Goal: Transaction & Acquisition: Purchase product/service

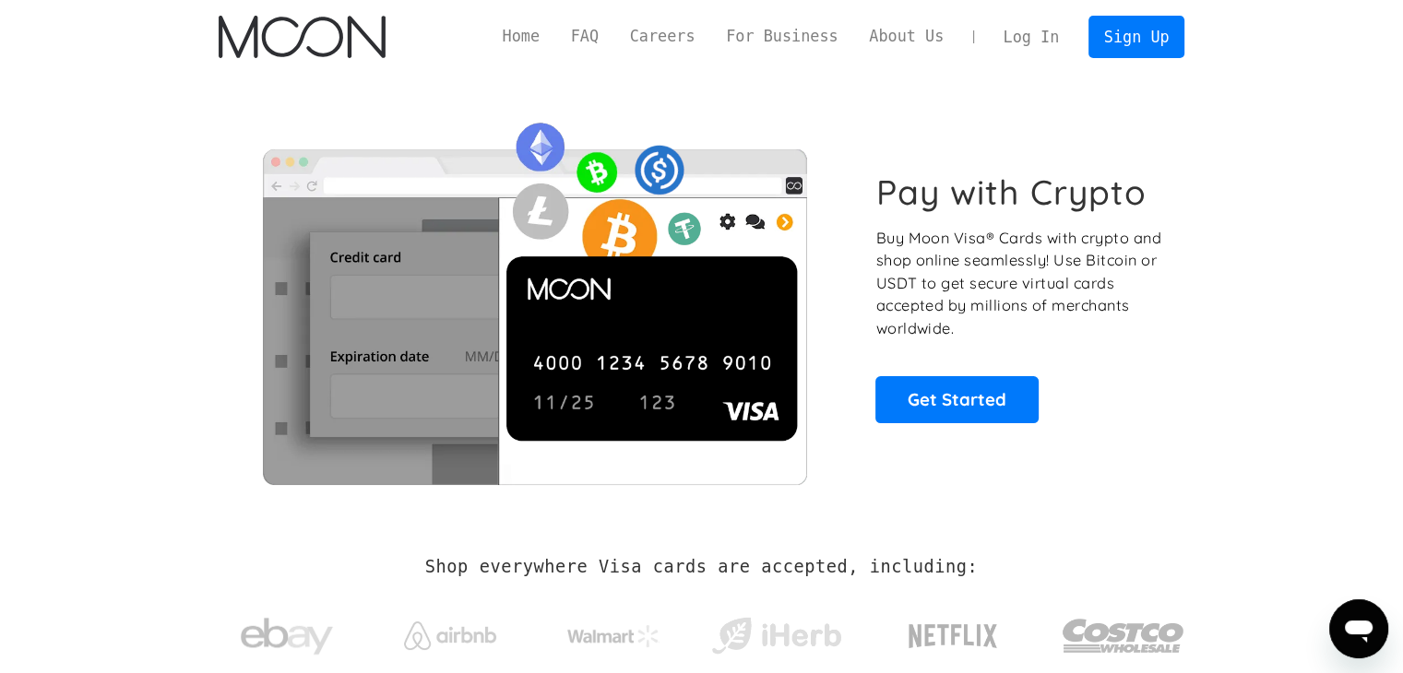
click at [985, 362] on div "Pay with Crypto Buy Moon Visa® Cards with crypto and shop online seamlessly! Us…" at bounding box center [1019, 297] width 289 height 251
click at [970, 378] on link "Get Started" at bounding box center [956, 399] width 163 height 46
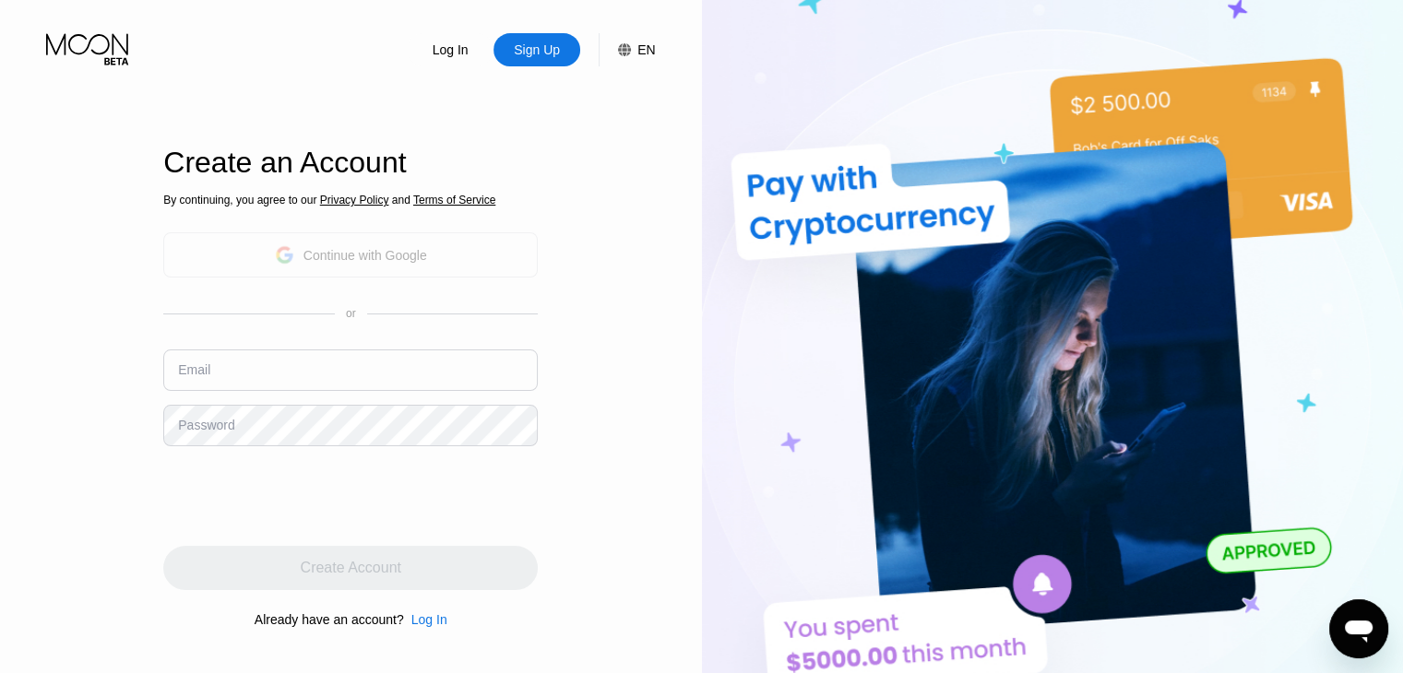
click at [371, 262] on div "Continue with Google" at bounding box center [365, 255] width 124 height 15
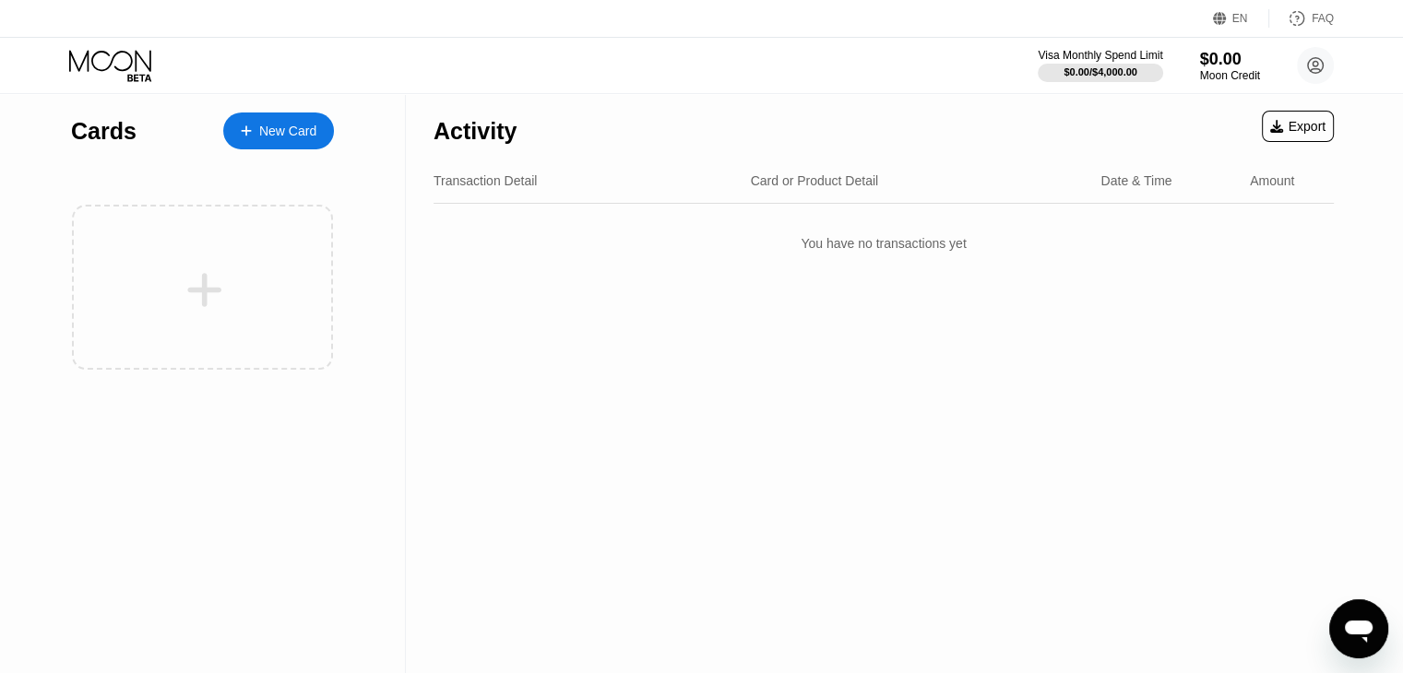
click at [290, 136] on div "New Card" at bounding box center [287, 132] width 57 height 16
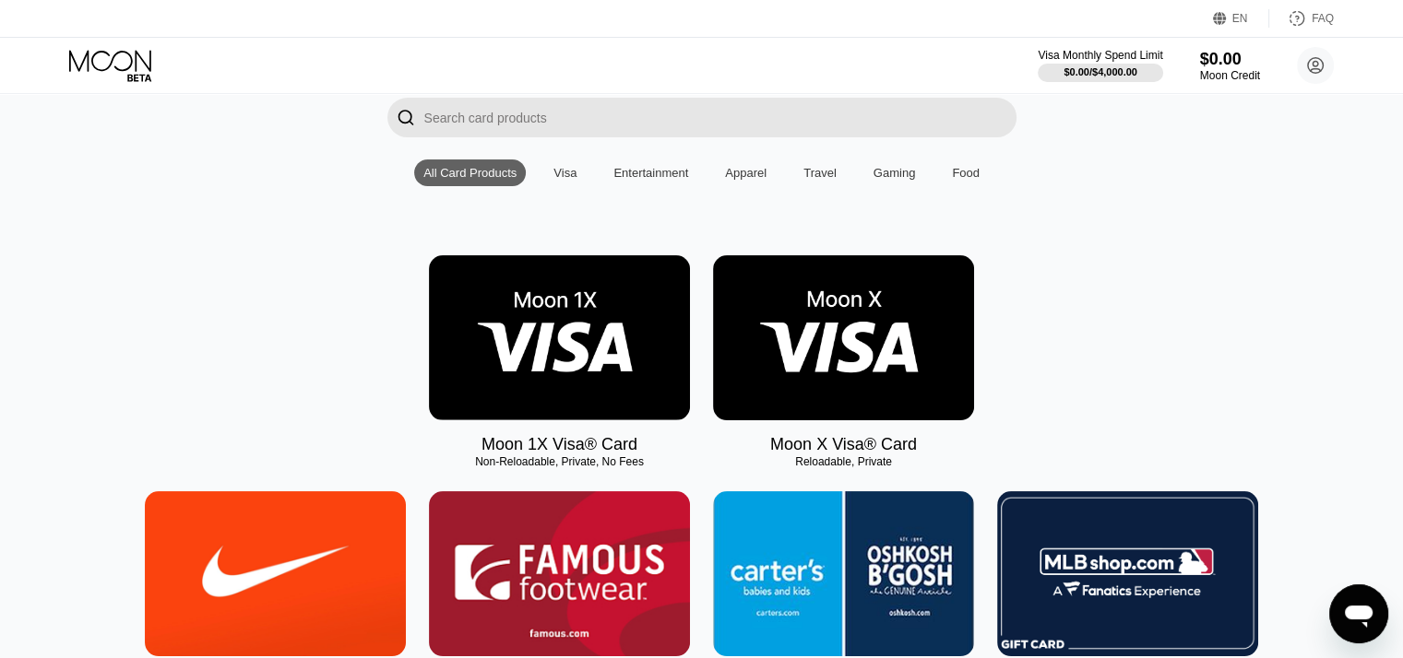
scroll to position [136, 0]
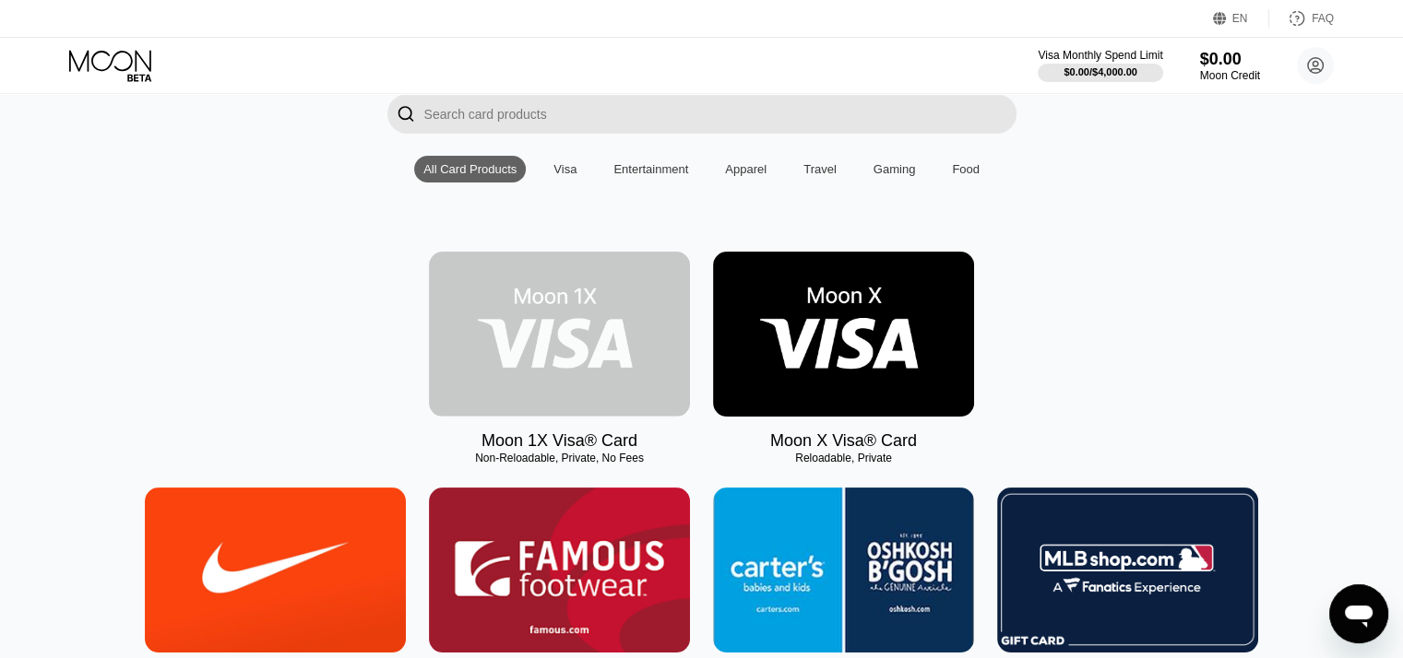
click at [587, 358] on img at bounding box center [559, 334] width 261 height 165
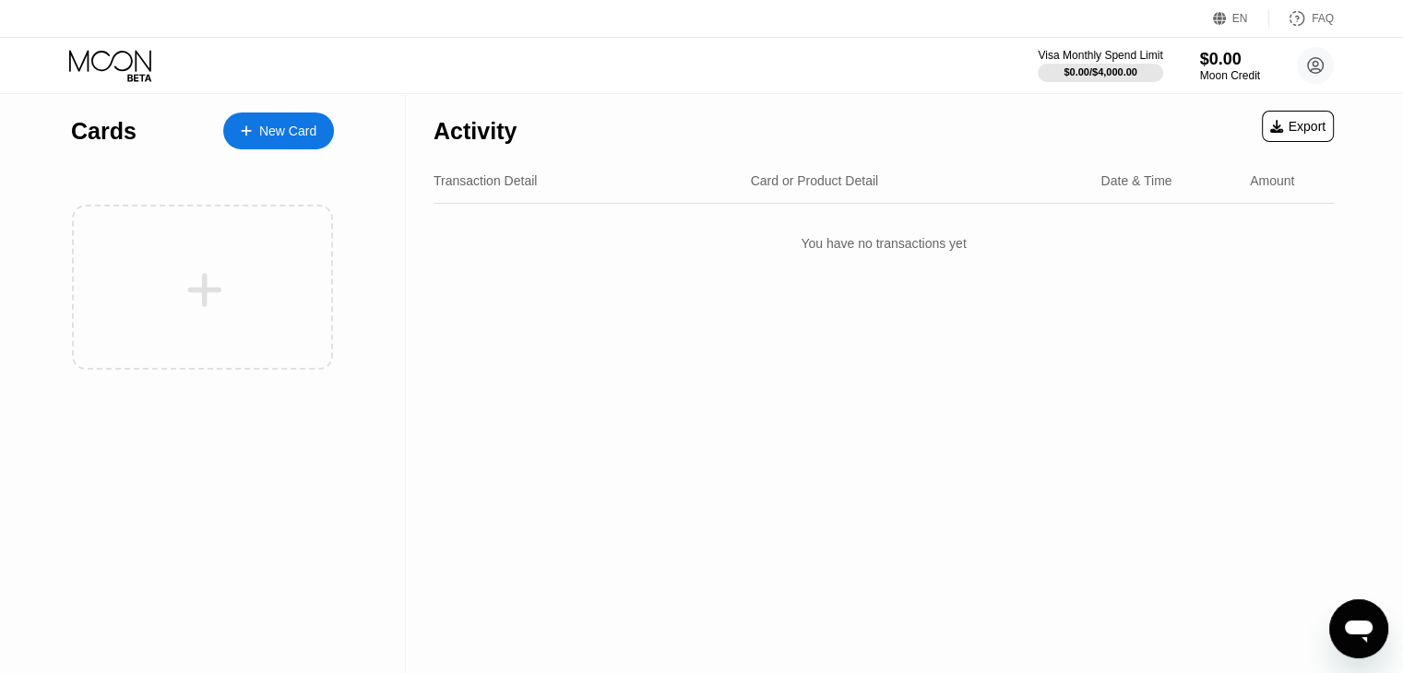
click at [277, 139] on div "New Card" at bounding box center [287, 132] width 57 height 16
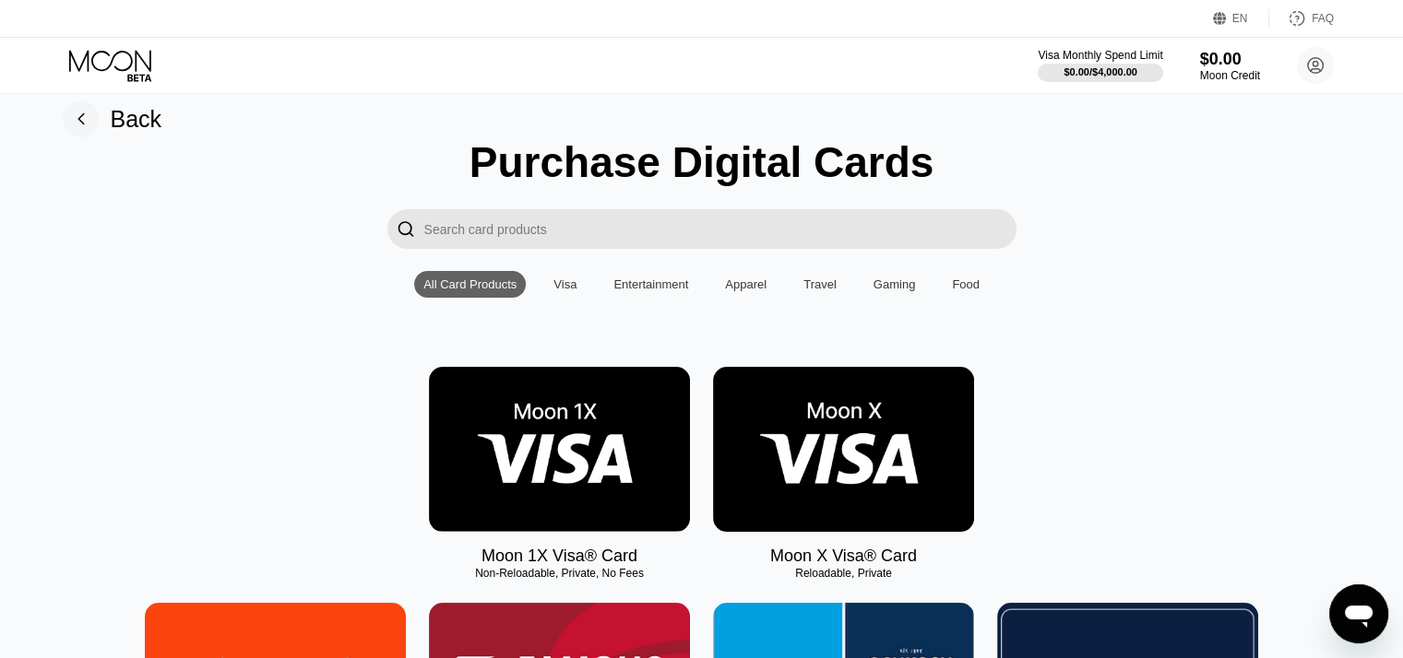
scroll to position [22, 0]
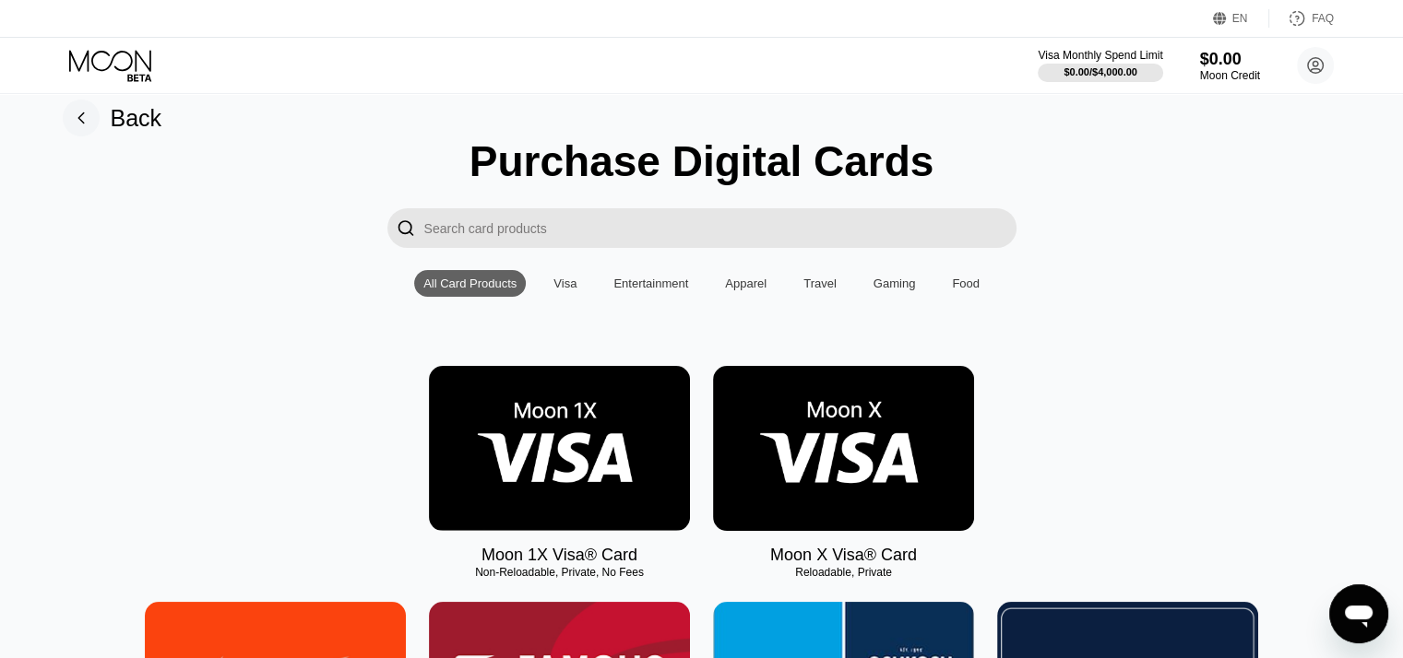
click at [825, 436] on img at bounding box center [843, 448] width 261 height 165
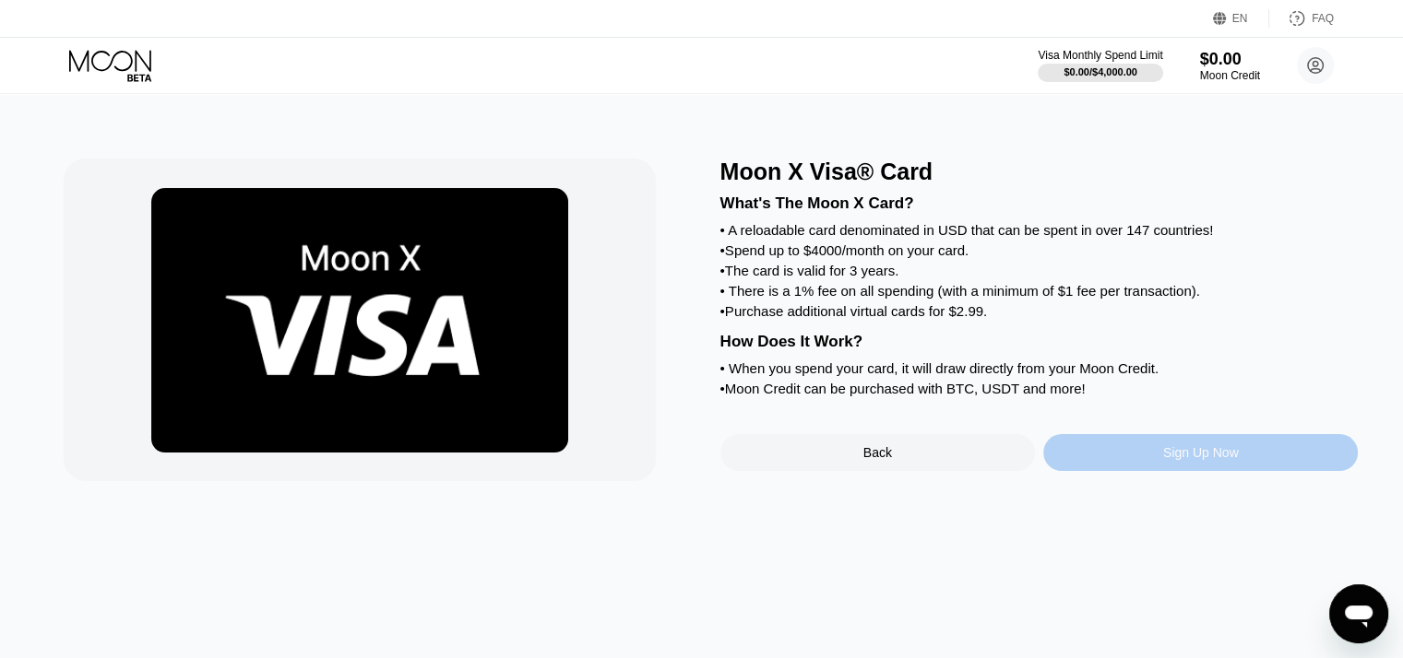
click at [1221, 460] on div "Sign Up Now" at bounding box center [1201, 452] width 76 height 15
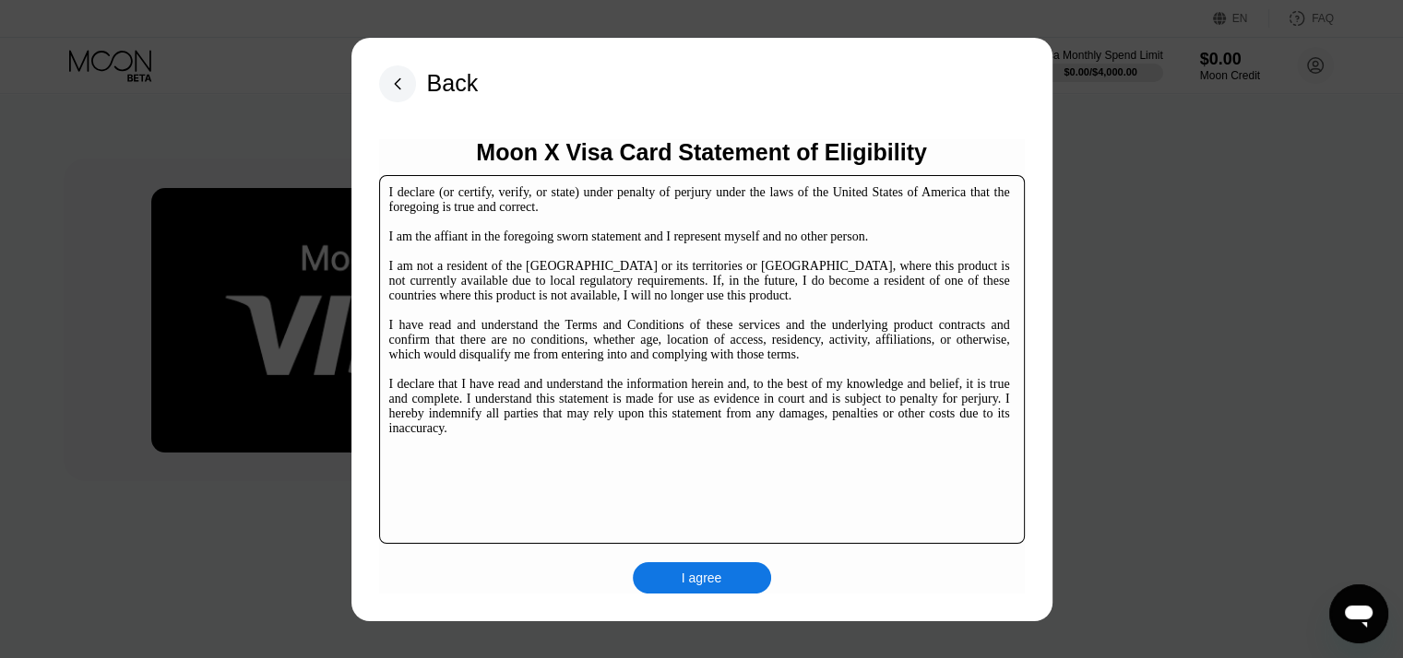
scroll to position [280, 0]
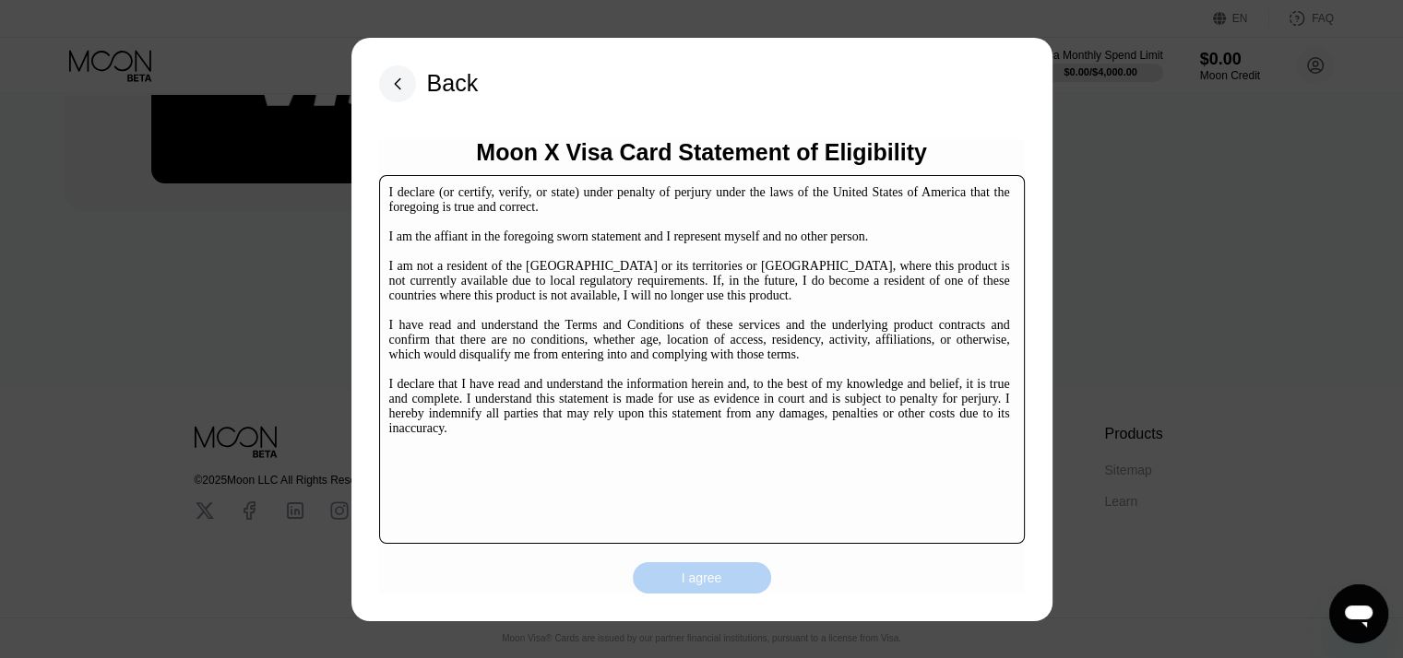
click at [694, 584] on div "I agree" at bounding box center [702, 578] width 41 height 17
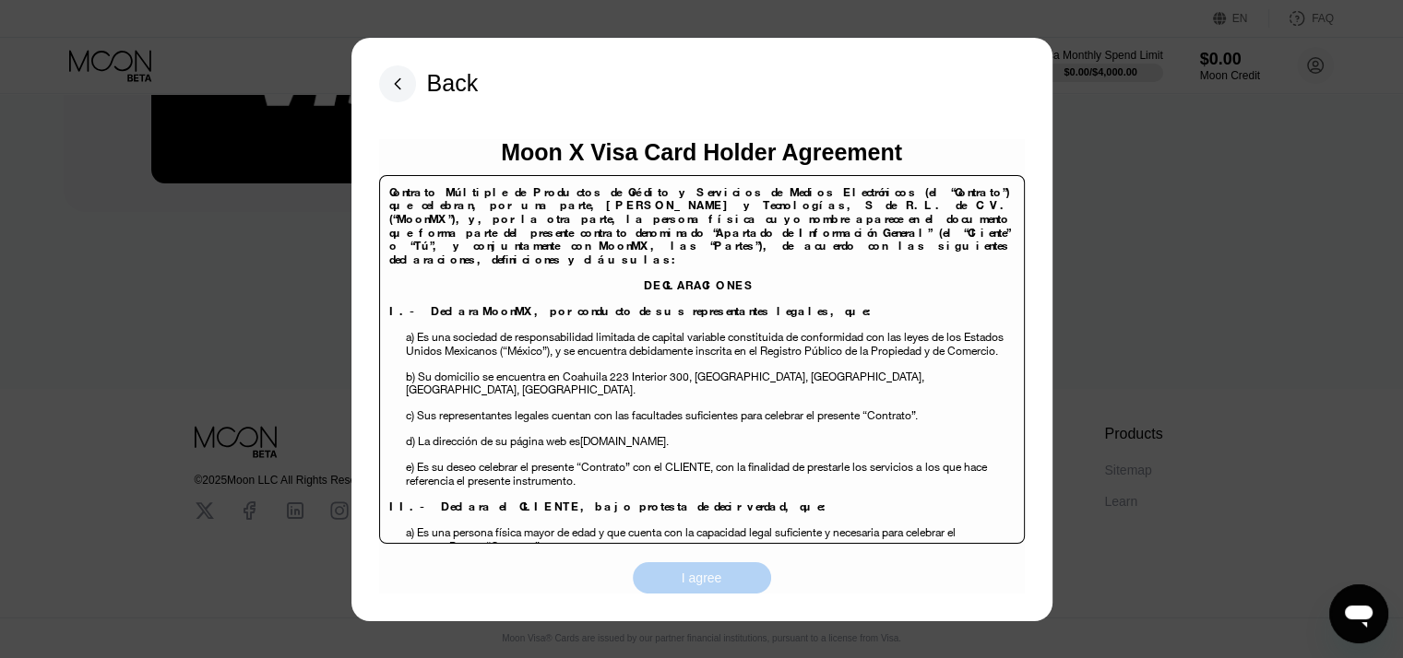
click at [694, 583] on div "I agree" at bounding box center [702, 578] width 41 height 17
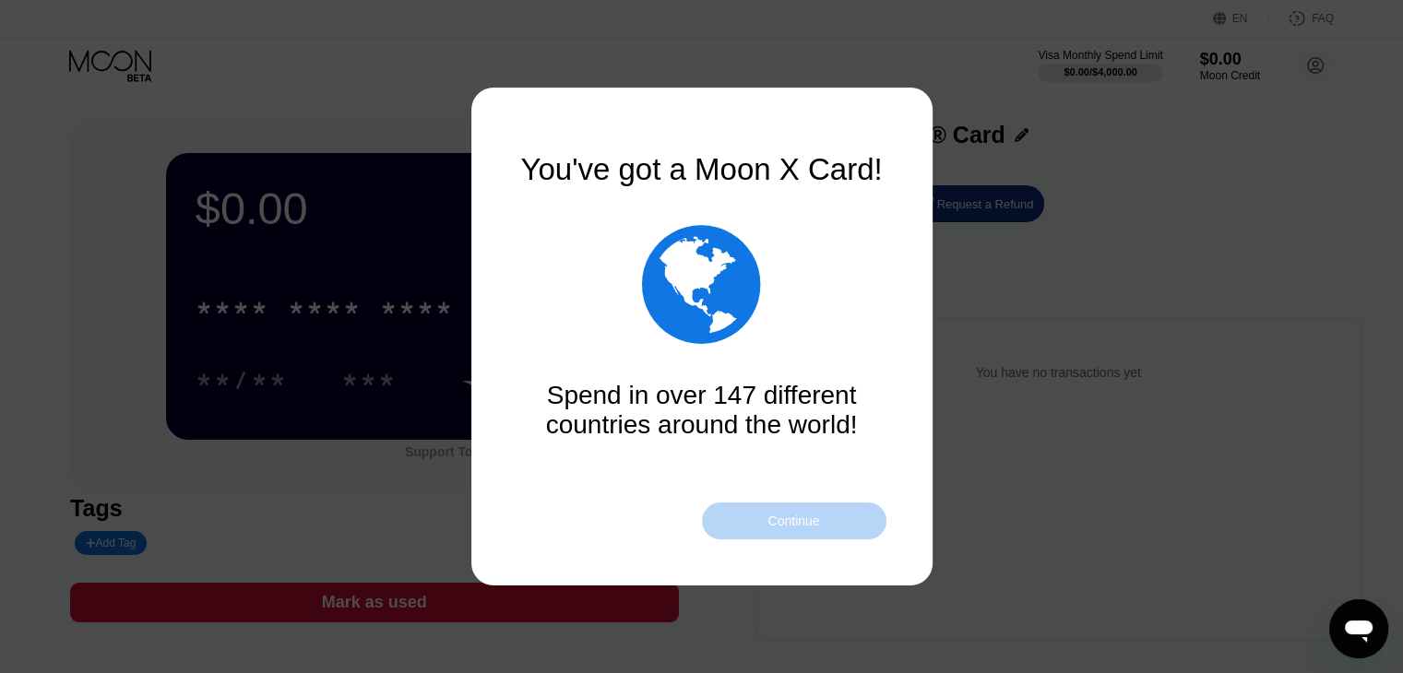
click at [815, 519] on div "Continue" at bounding box center [793, 521] width 52 height 15
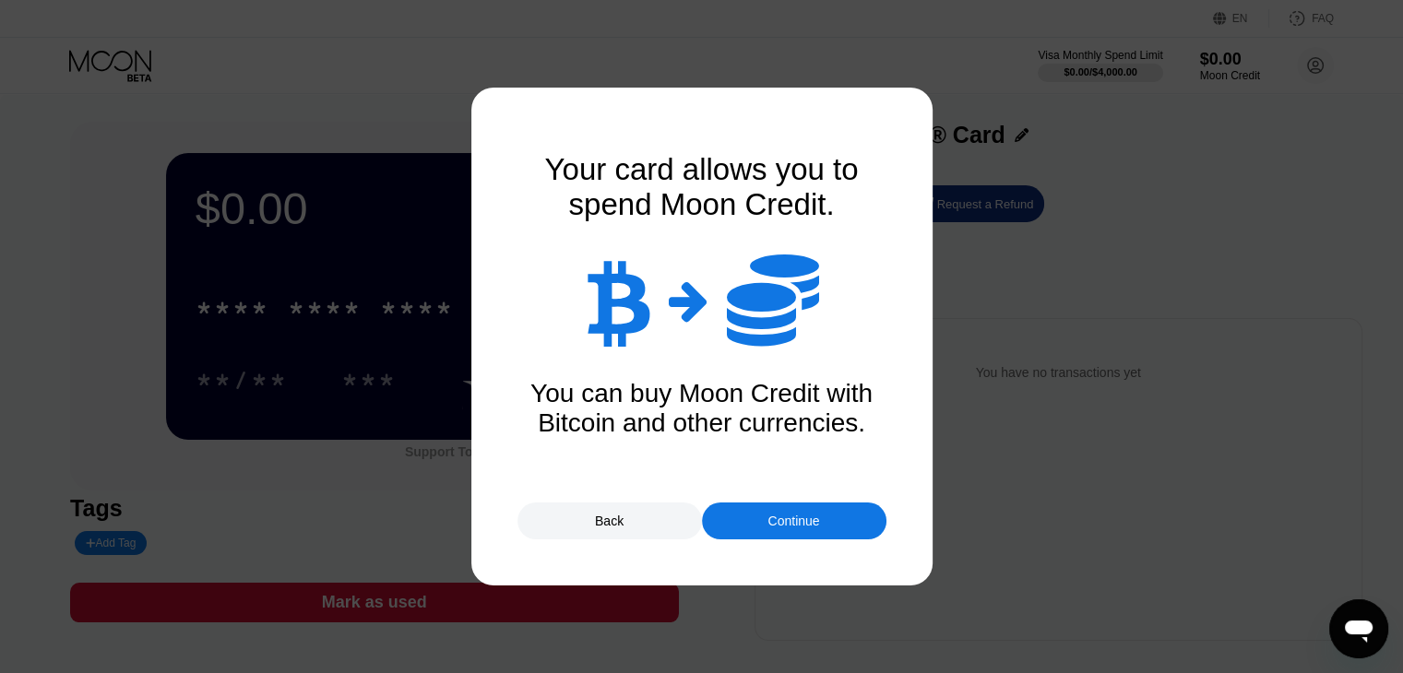
click at [772, 517] on div "Continue" at bounding box center [793, 521] width 52 height 15
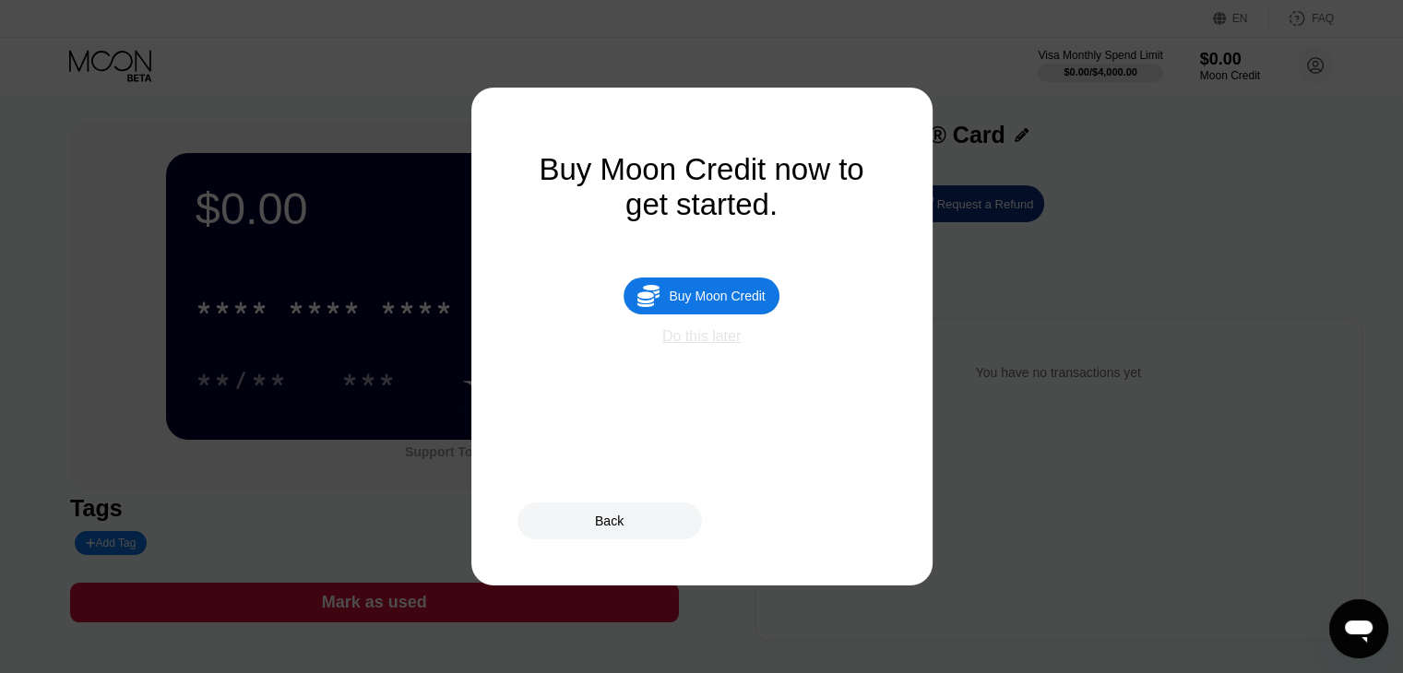
click at [696, 345] on div "Do this later" at bounding box center [701, 336] width 78 height 17
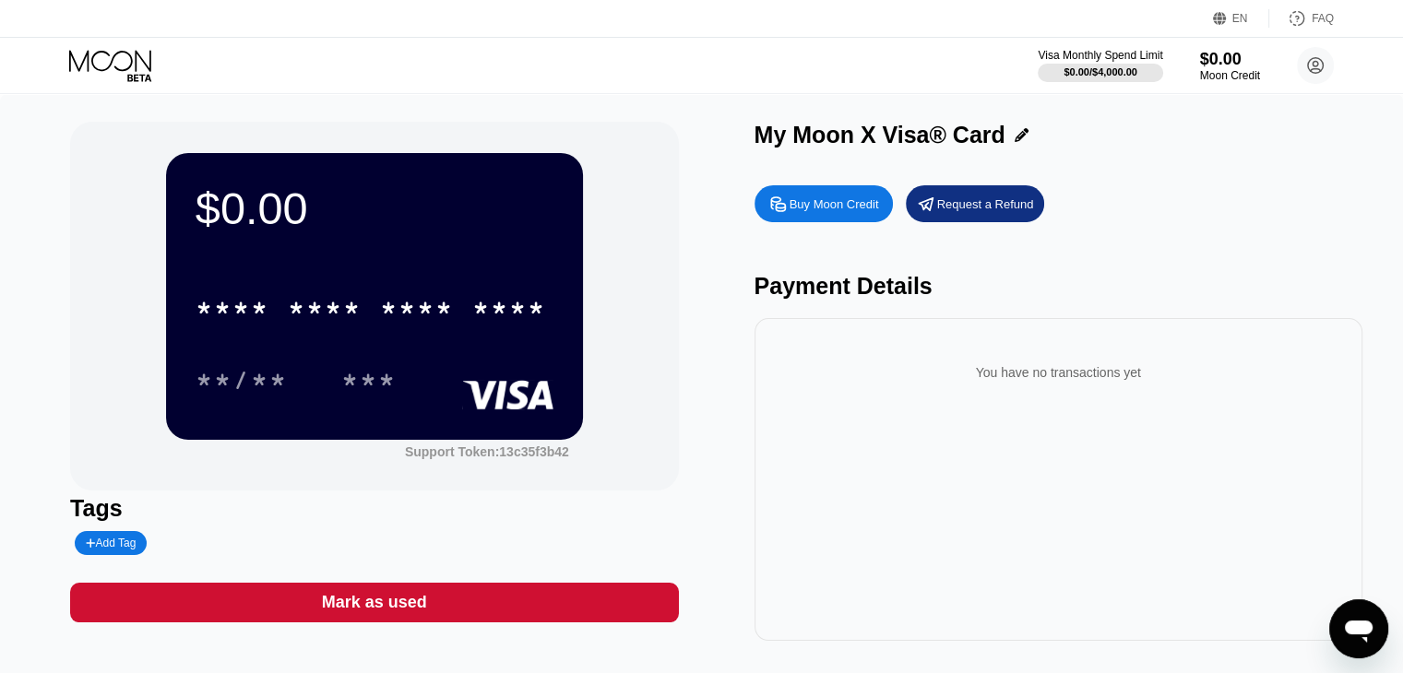
click at [456, 396] on div "**/** ***" at bounding box center [375, 380] width 358 height 46
click at [308, 374] on div "**/**" at bounding box center [256, 380] width 120 height 46
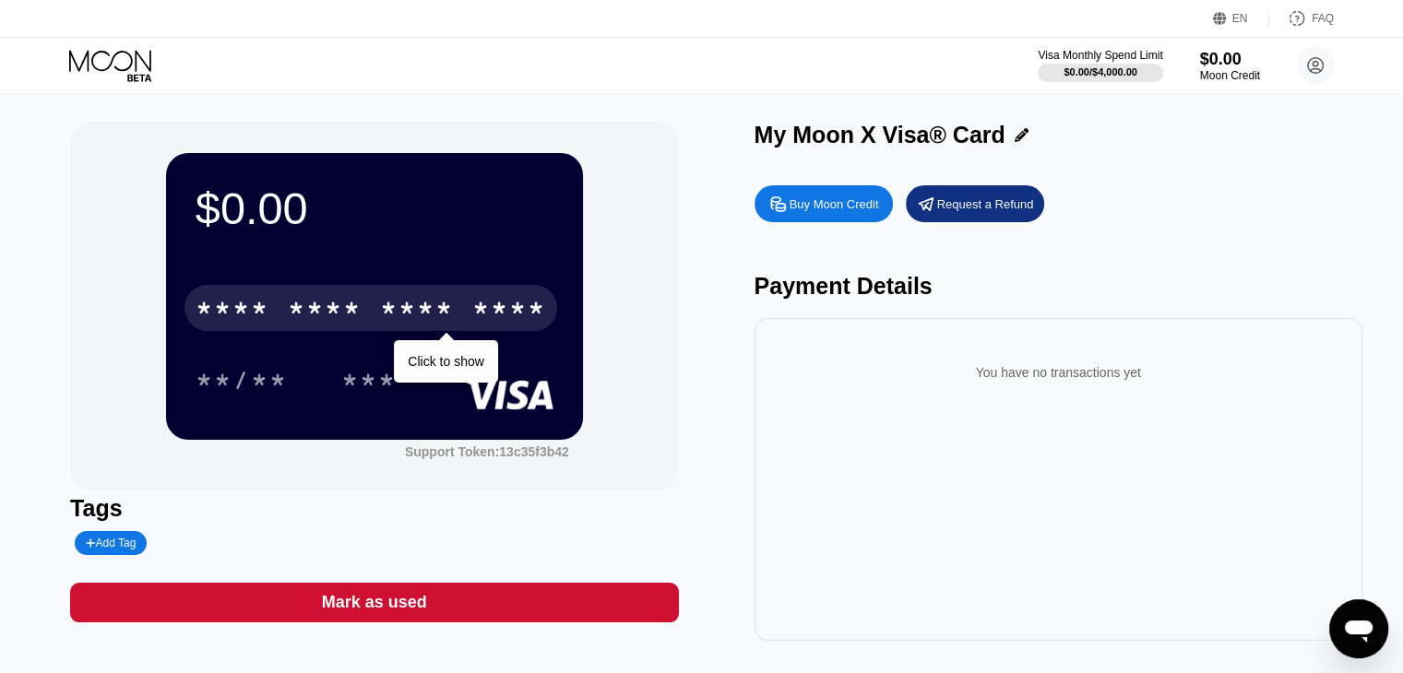
click at [255, 307] on div "* * * *" at bounding box center [233, 311] width 74 height 30
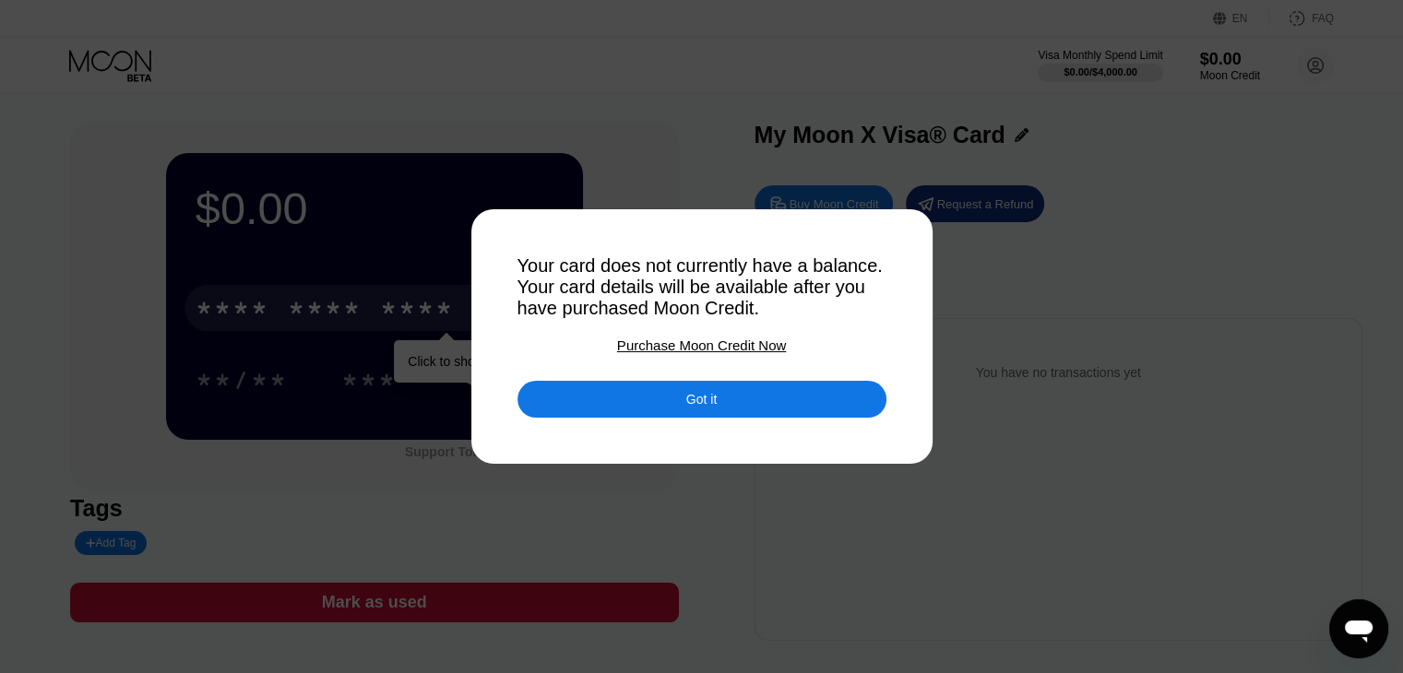
click at [772, 417] on div "Got it" at bounding box center [701, 399] width 369 height 37
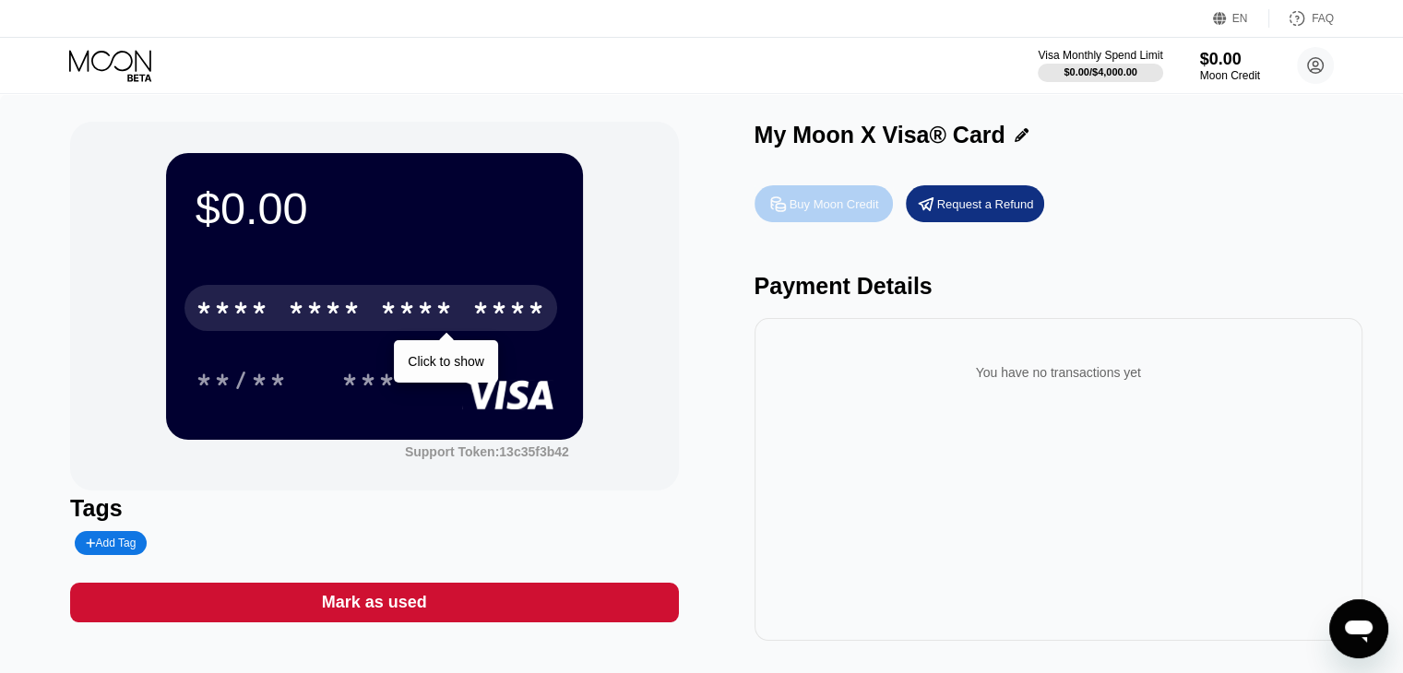
click at [829, 210] on div "Buy Moon Credit" at bounding box center [833, 204] width 89 height 16
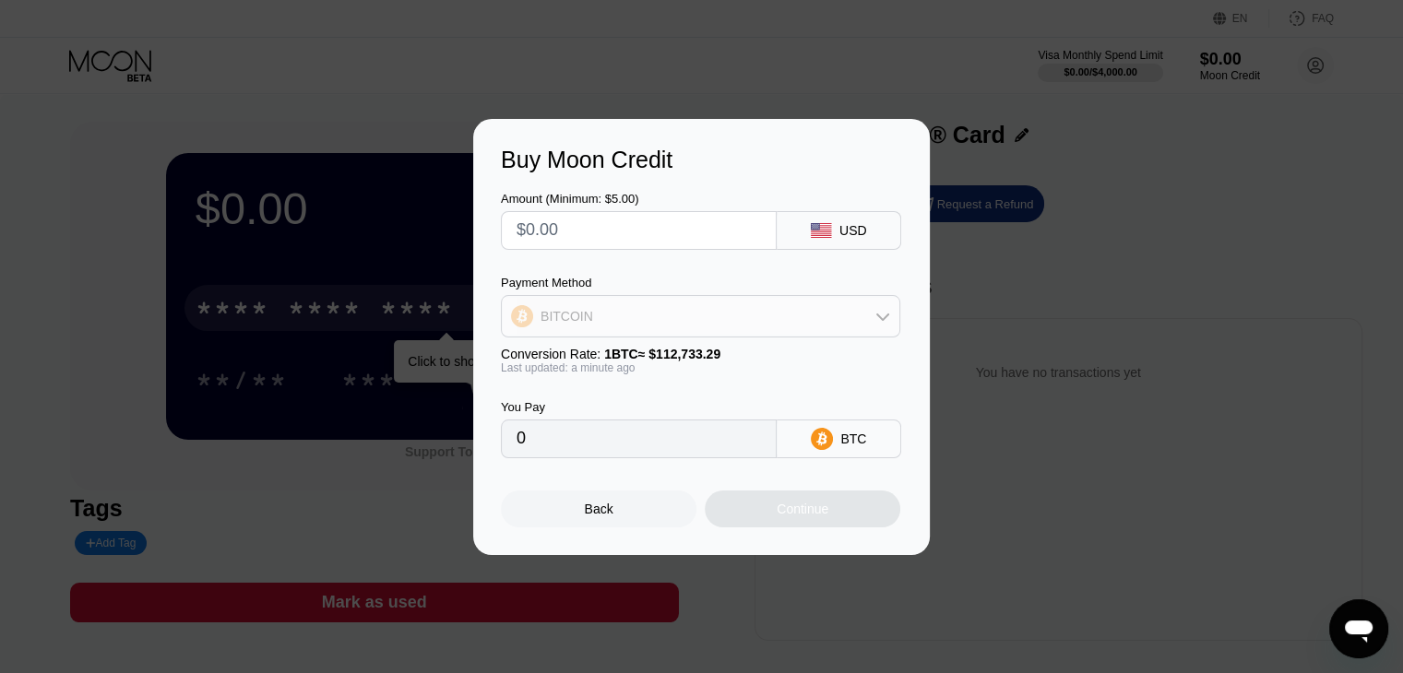
click at [661, 318] on div "BITCOIN" at bounding box center [700, 316] width 397 height 37
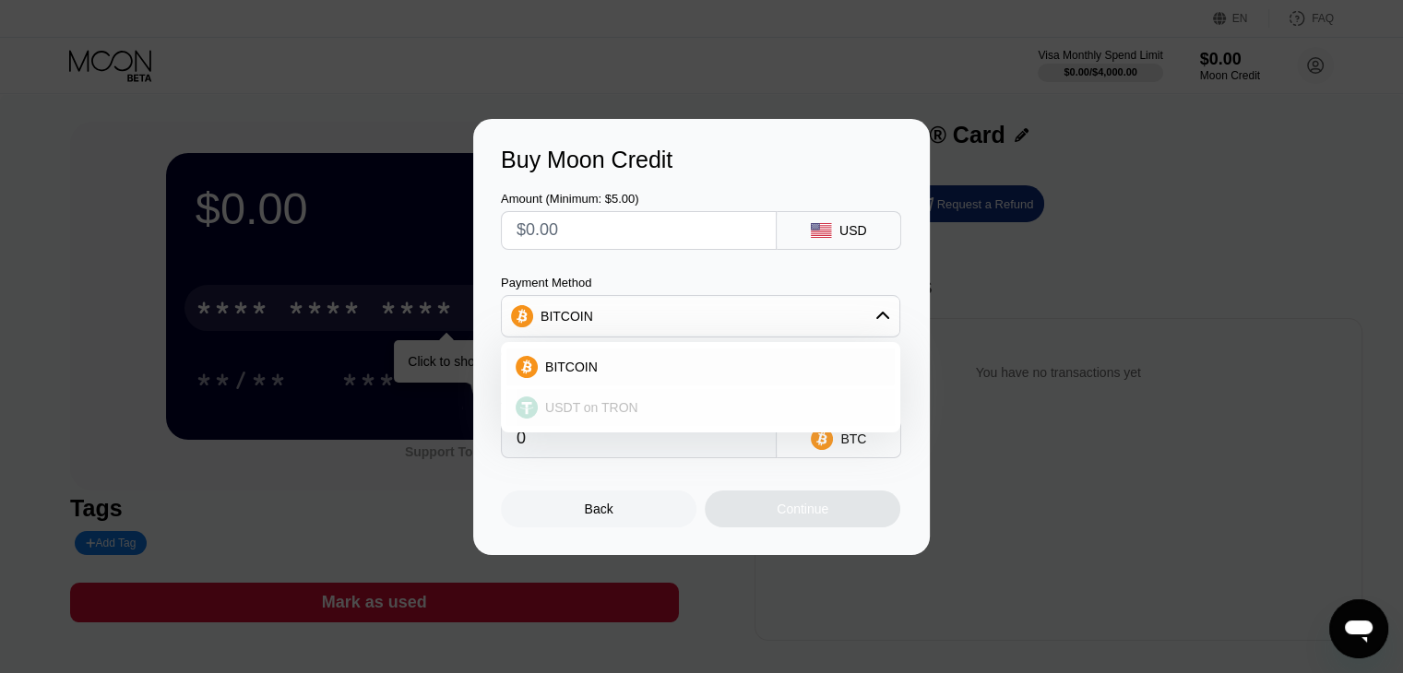
click at [602, 406] on span "USDT on TRON" at bounding box center [591, 407] width 93 height 15
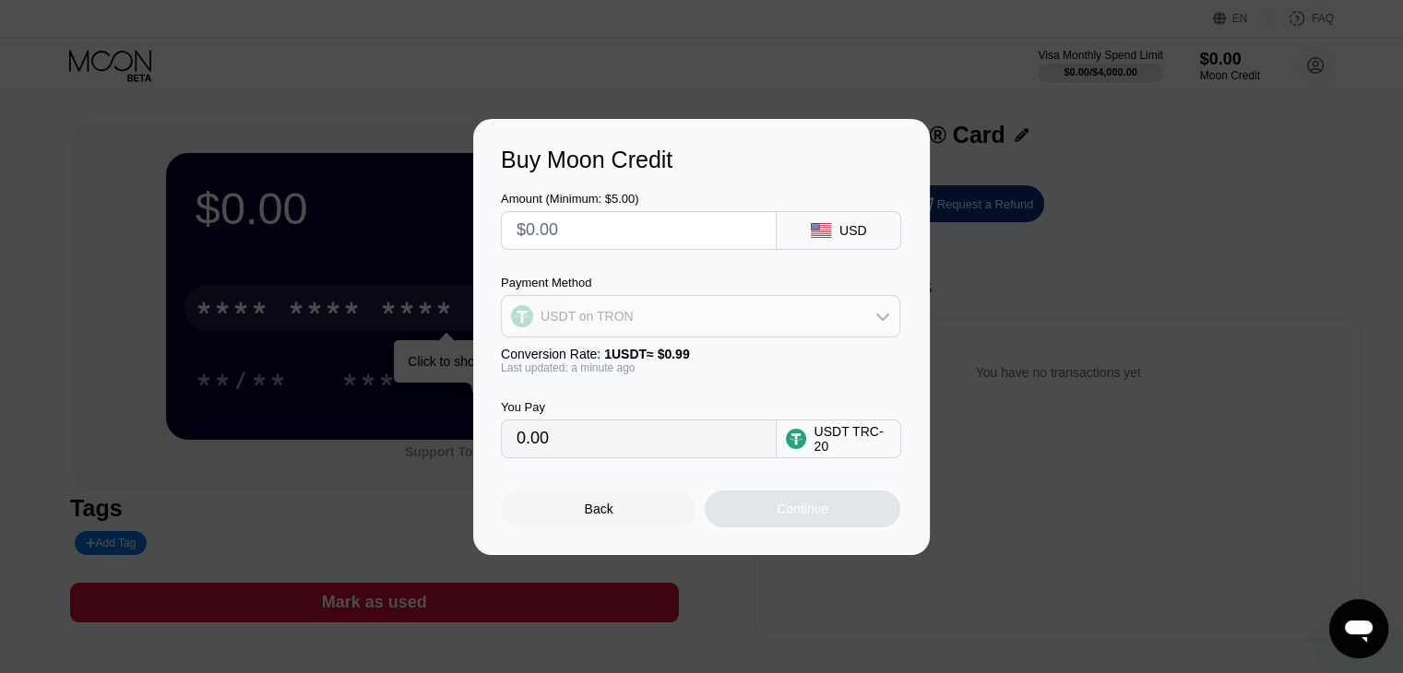
click at [741, 314] on div "USDT on TRON" at bounding box center [700, 316] width 397 height 37
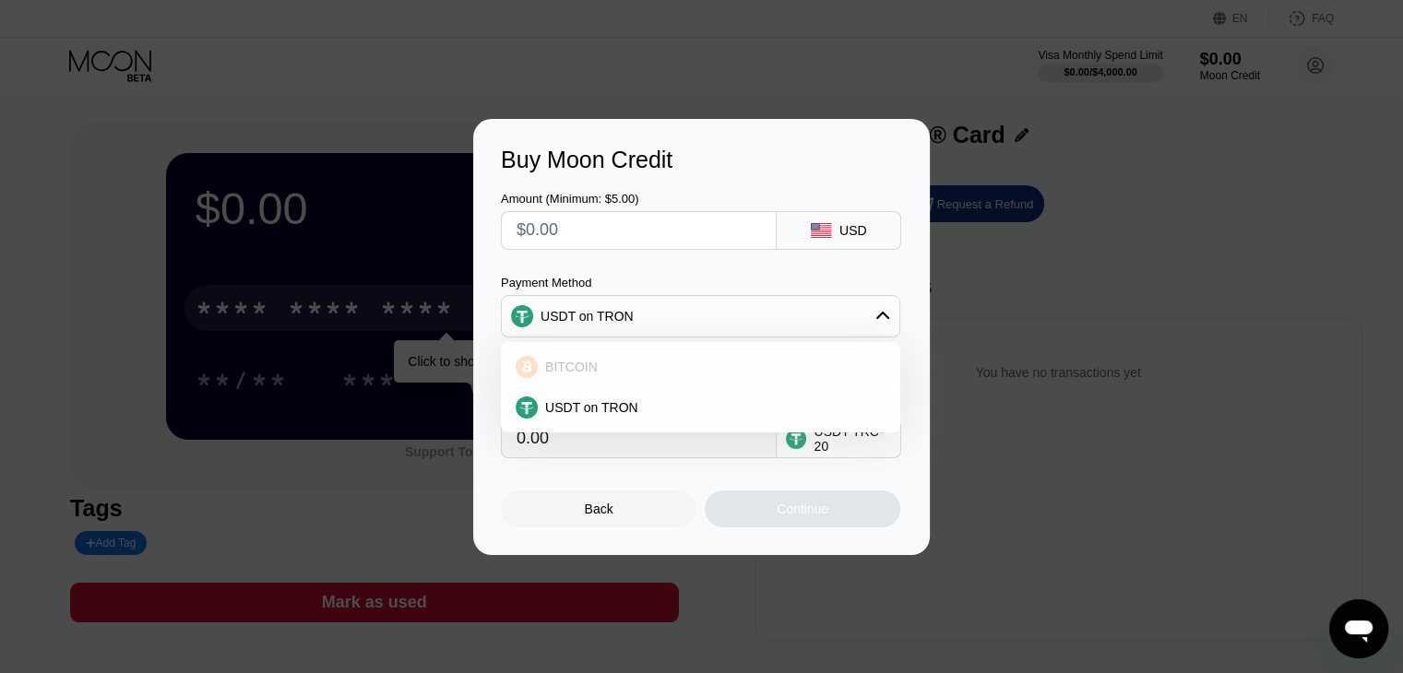
click at [627, 358] on div "BITCOIN" at bounding box center [700, 367] width 388 height 37
type input "0"
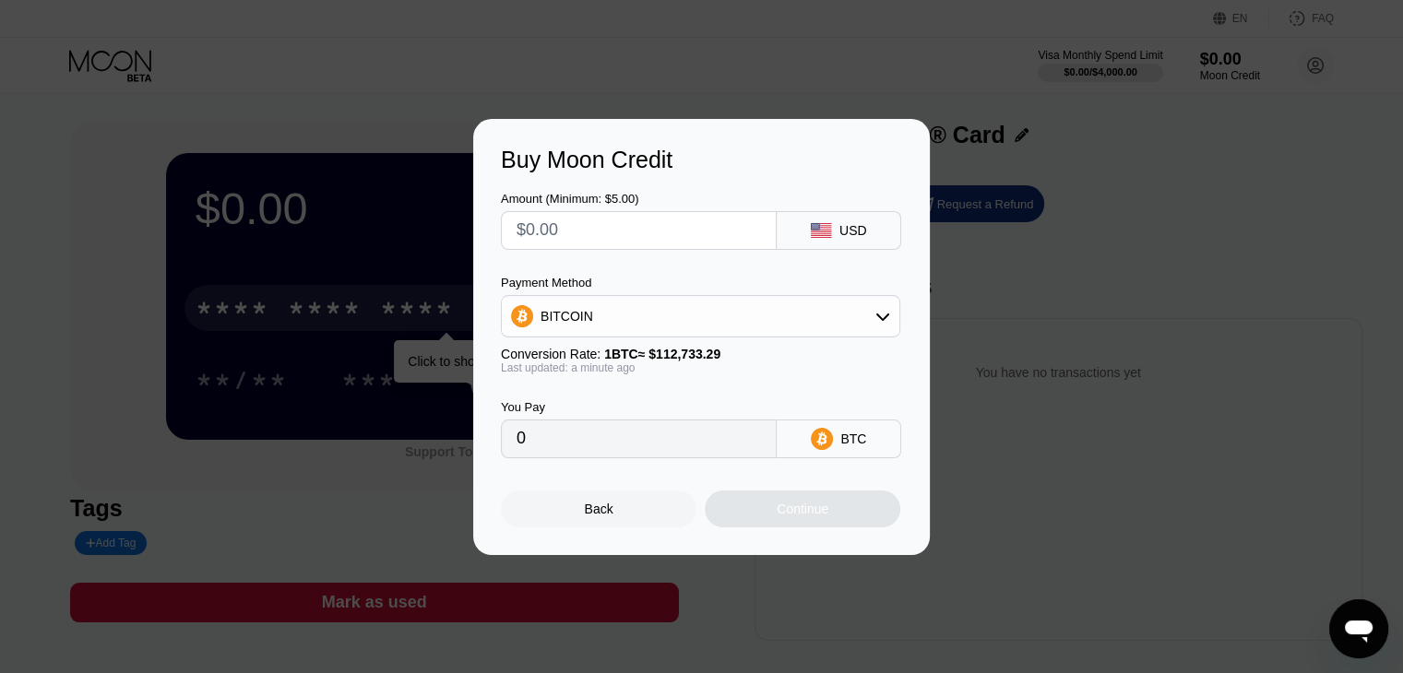
click at [1118, 299] on div "Buy Moon Credit Amount (Minimum: $5.00) USD Payment Method BITCOIN Conversion R…" at bounding box center [701, 337] width 1403 height 436
click at [1272, 315] on div "Buy Moon Credit Amount (Minimum: $5.00) USD Payment Method BITCOIN Conversion R…" at bounding box center [701, 337] width 1403 height 436
click at [568, 513] on div "Back" at bounding box center [599, 509] width 196 height 37
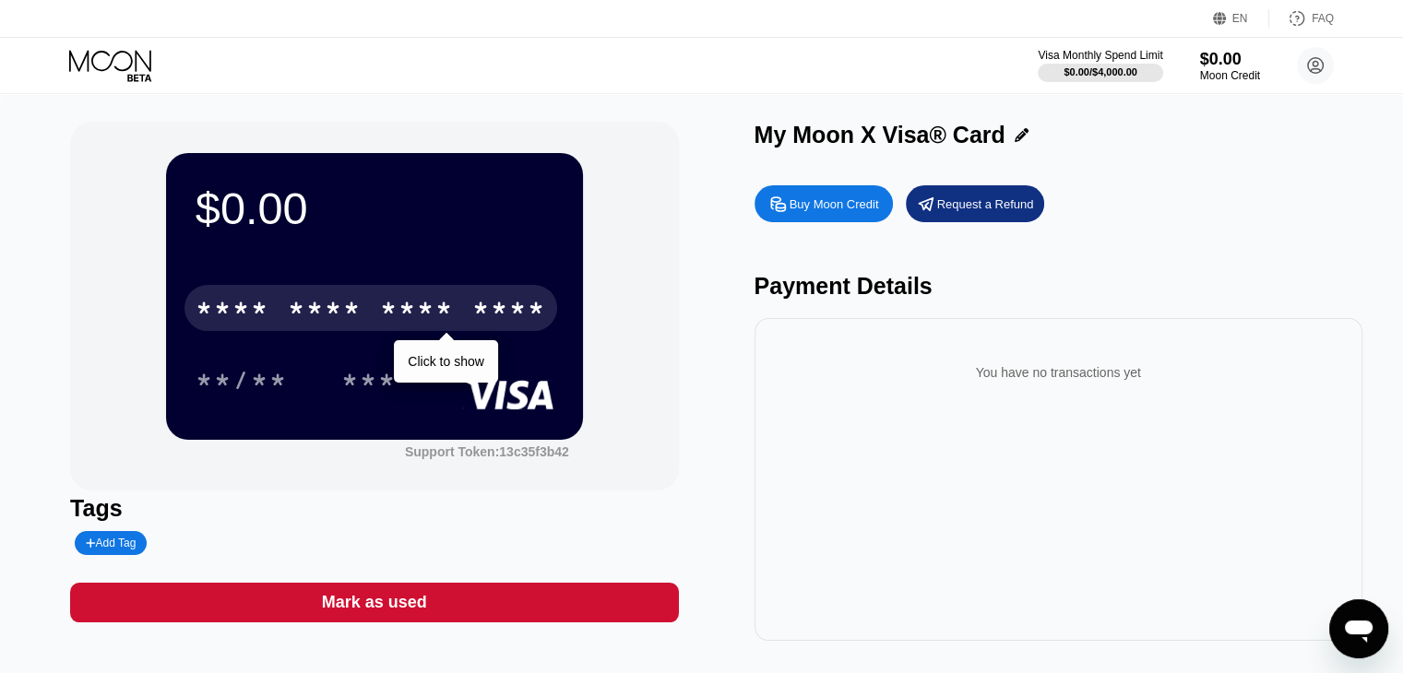
click at [376, 327] on div "* * * * * * * * * * * * ****" at bounding box center [370, 308] width 373 height 46
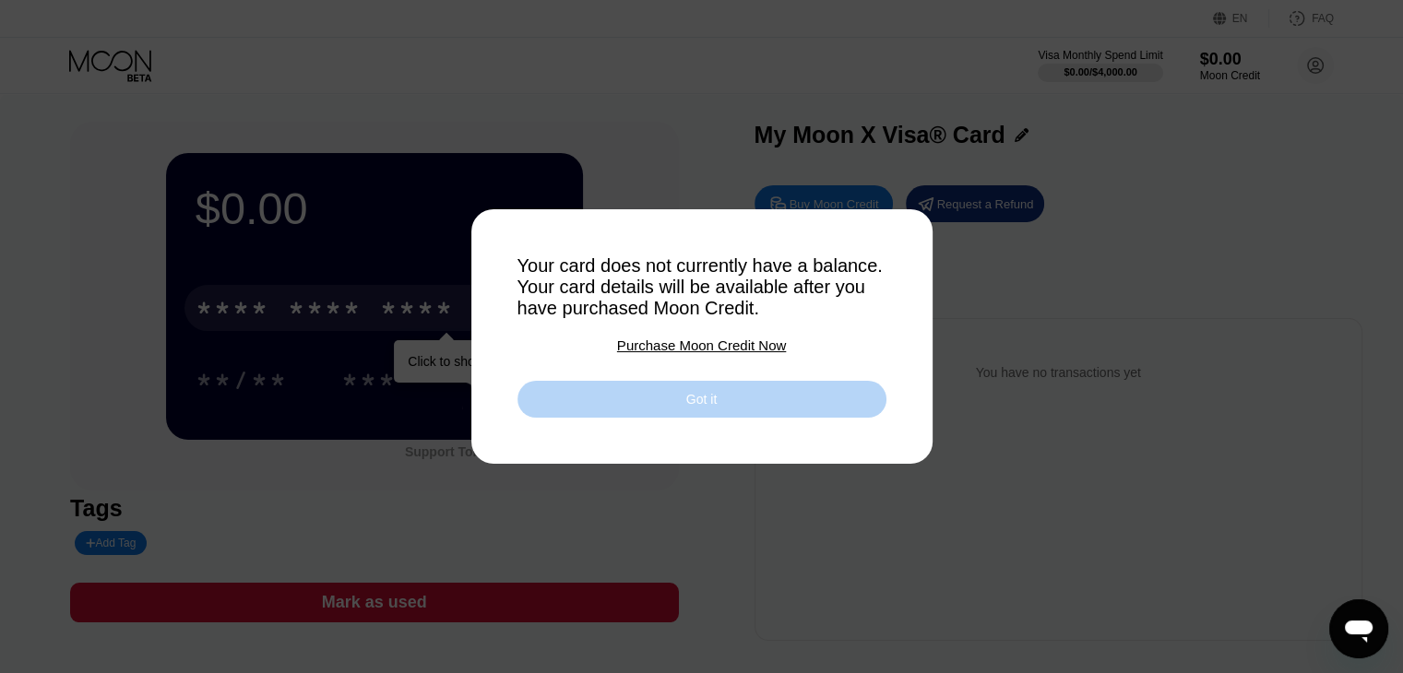
click at [567, 410] on div "Got it" at bounding box center [701, 399] width 369 height 37
